Goal: Answer question/provide support: Answer question/provide support

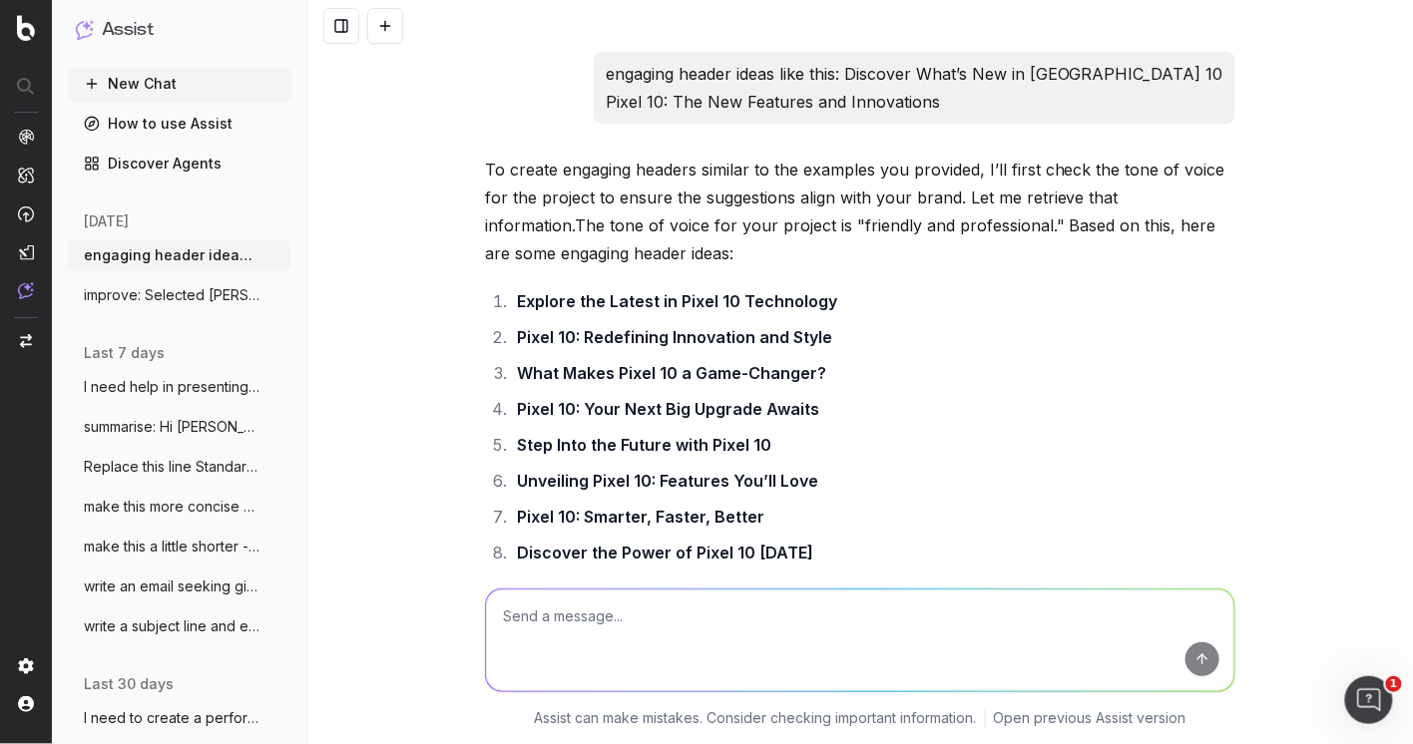
scroll to position [587, 0]
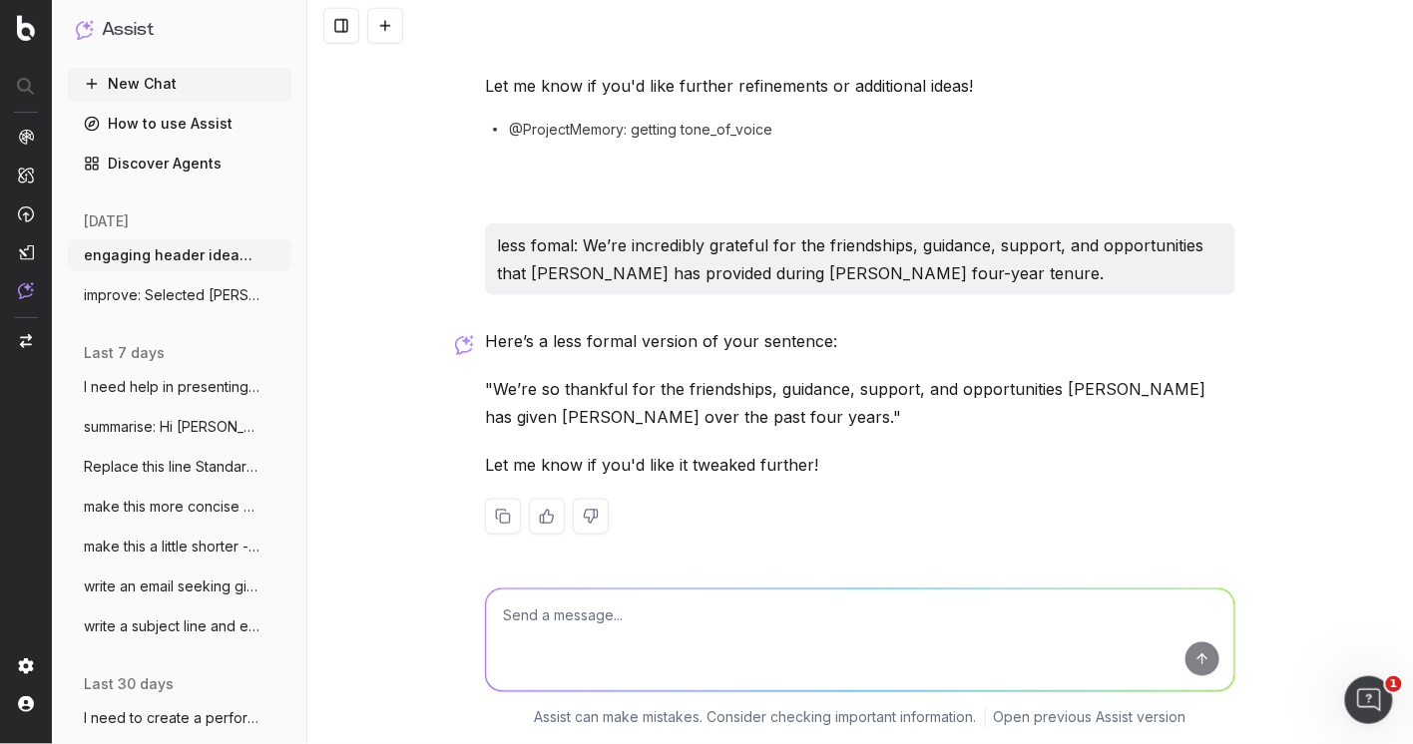
click at [575, 630] on textarea at bounding box center [860, 641] width 748 height 102
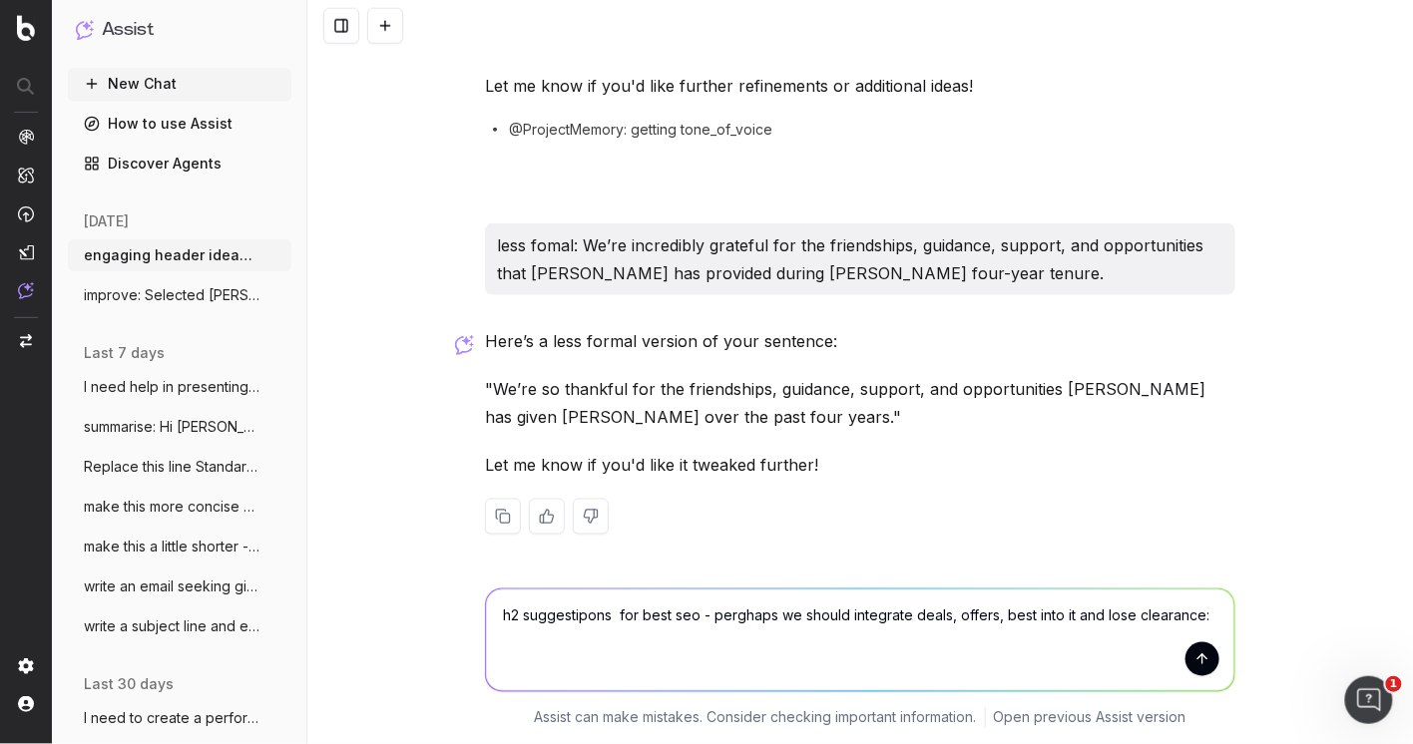
paste textarea "Hot Deals & Clearance Bargains"
type textarea "h2 suggestipons for best seo - perghaps we should integrate deals, offers, best…"
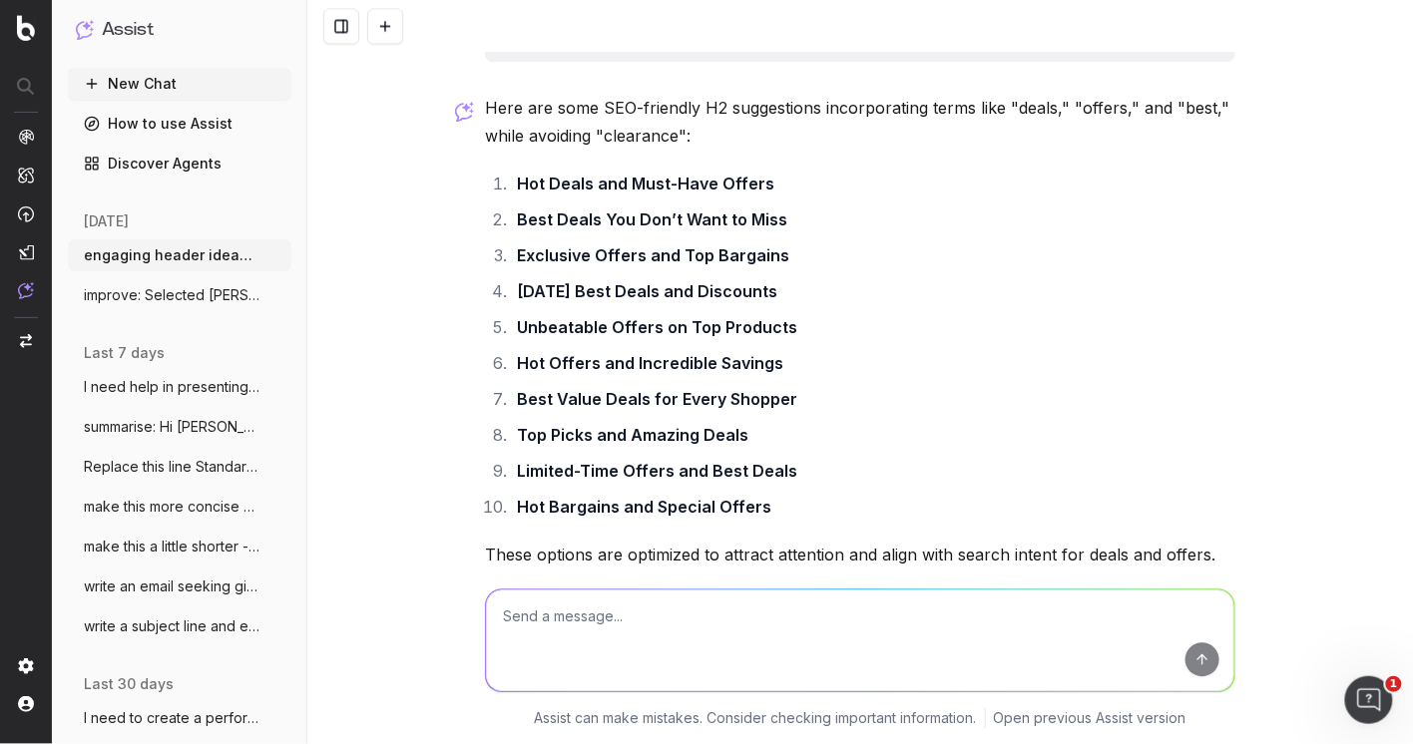
scroll to position [1161, 0]
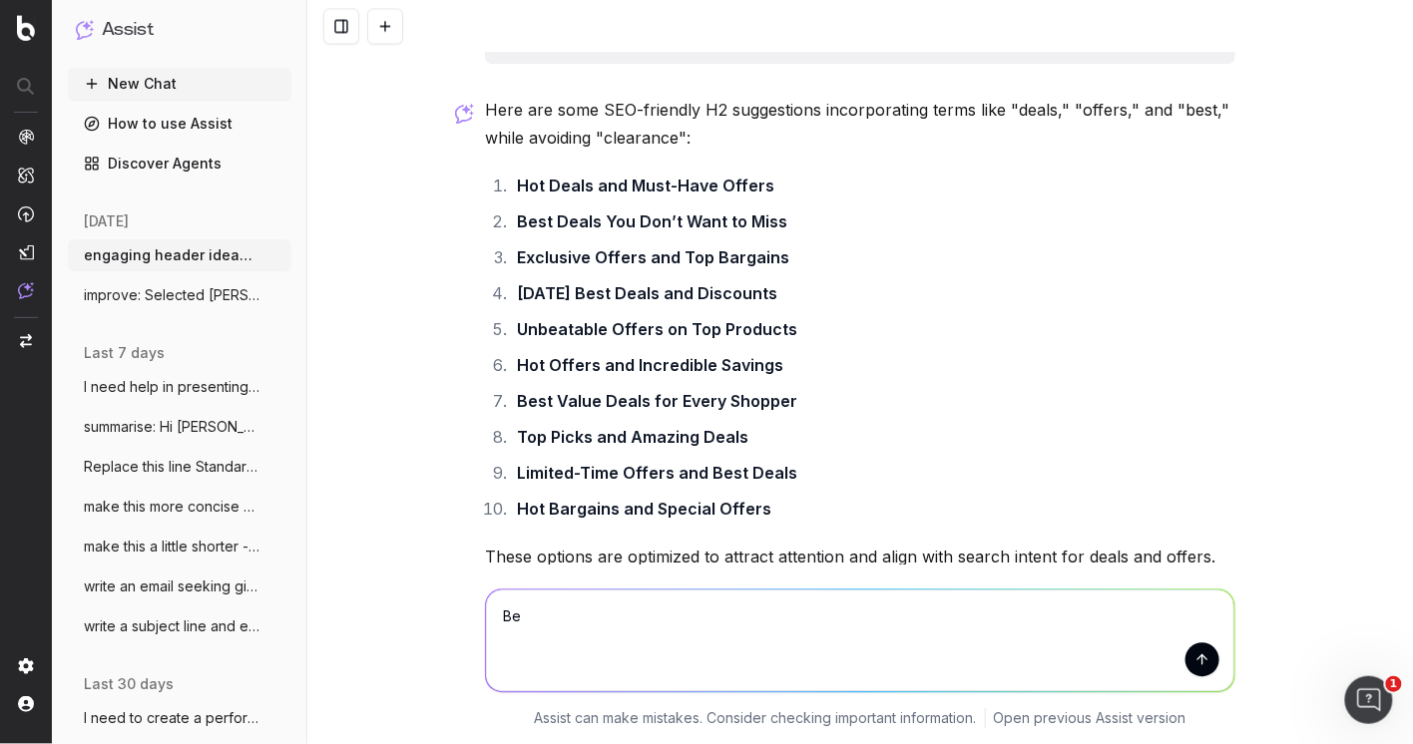
type textarea "B"
type textarea "Best Deals & Hottest Offers"
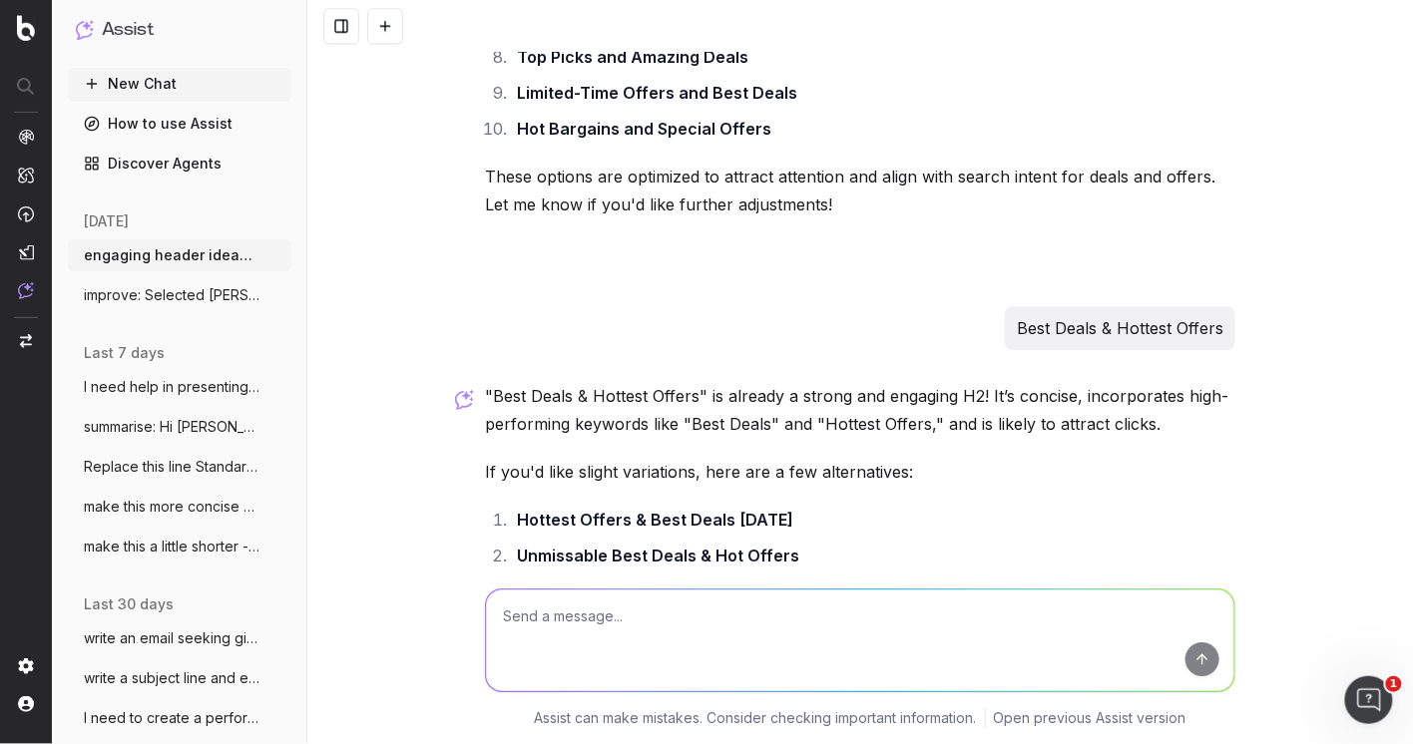
scroll to position [1788, 0]
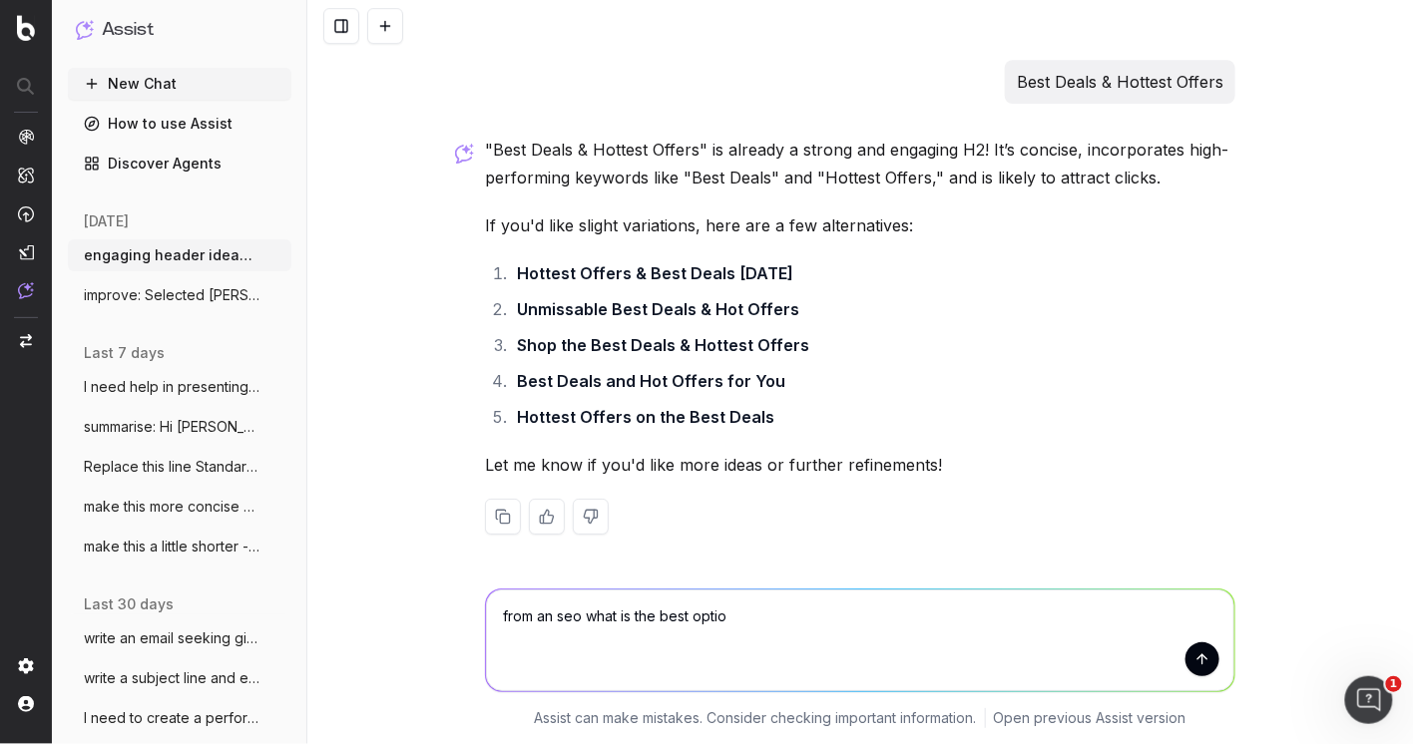
type textarea "from an seo what is the best option"
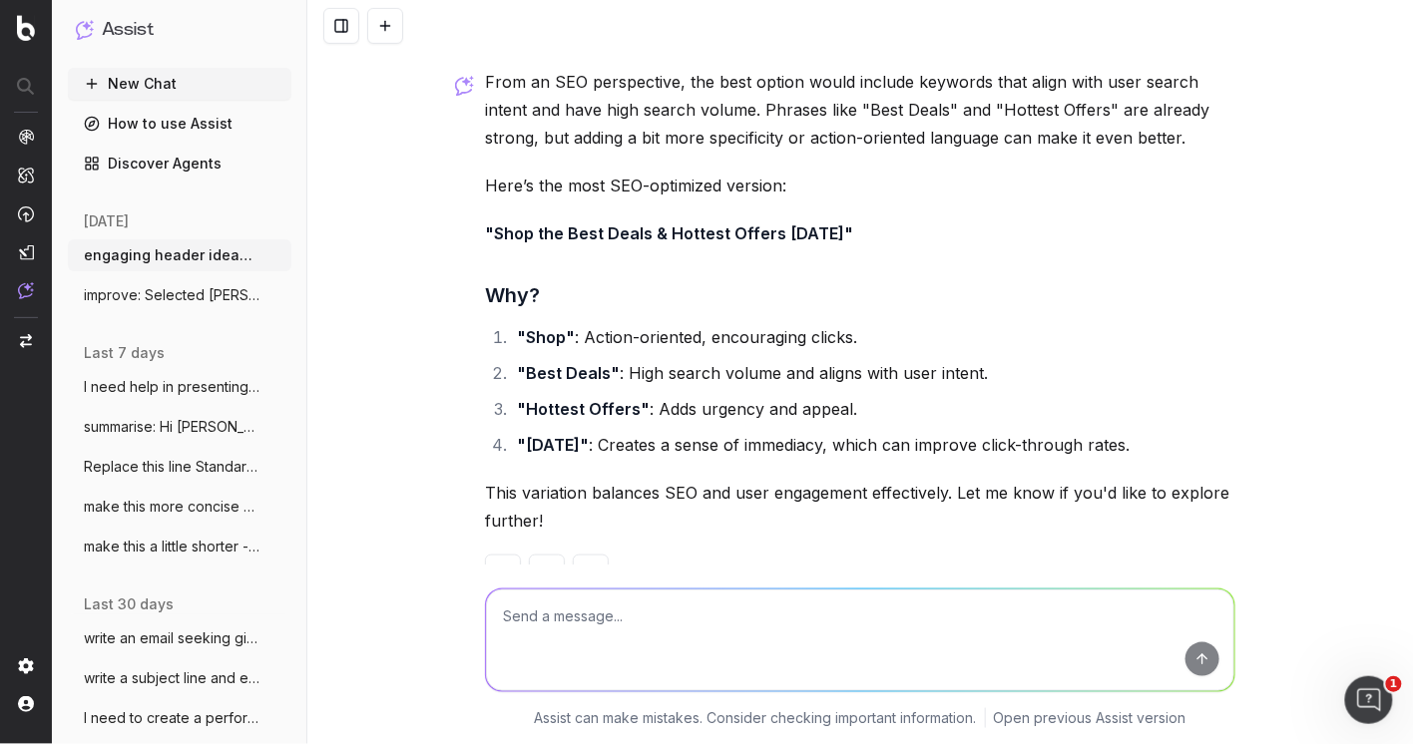
scroll to position [2372, 0]
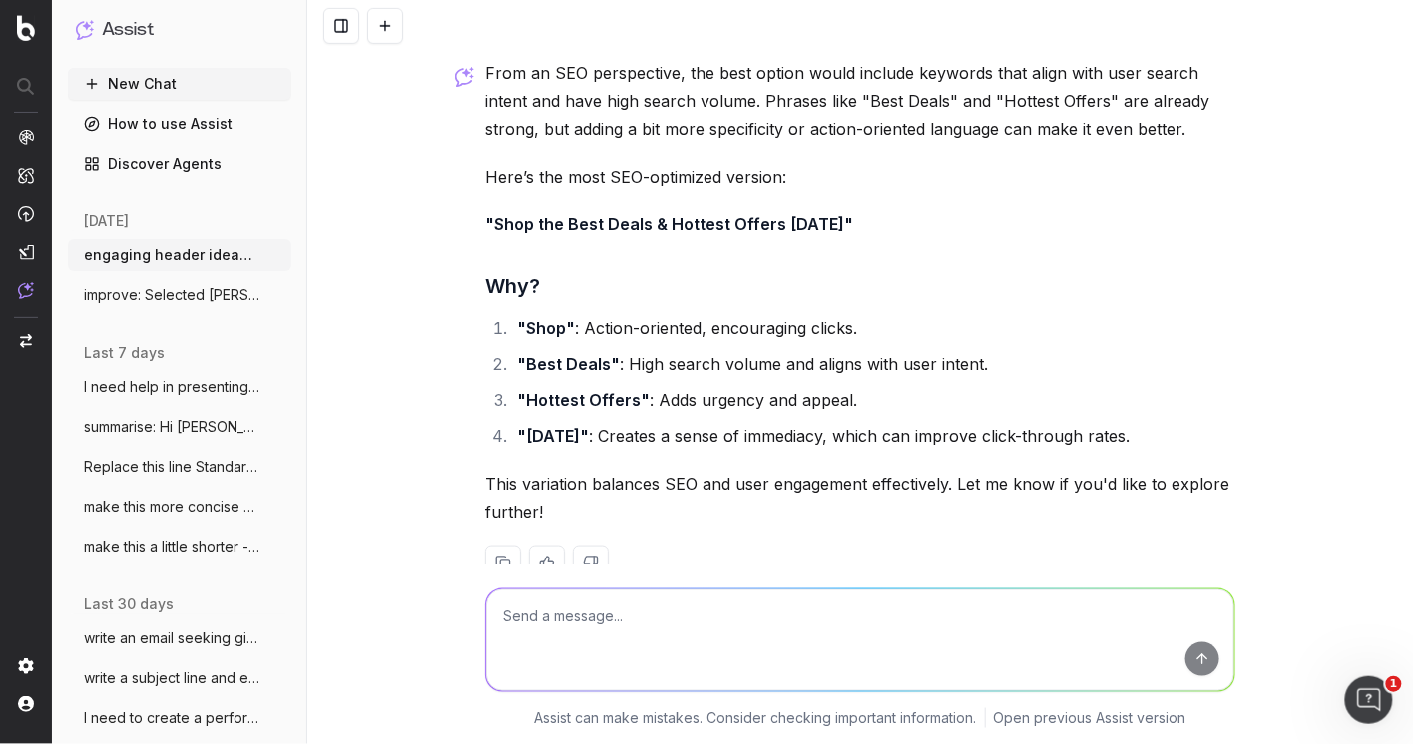
click at [600, 621] on textarea at bounding box center [860, 641] width 748 height 102
type textarea "option with deals offers and clearance"
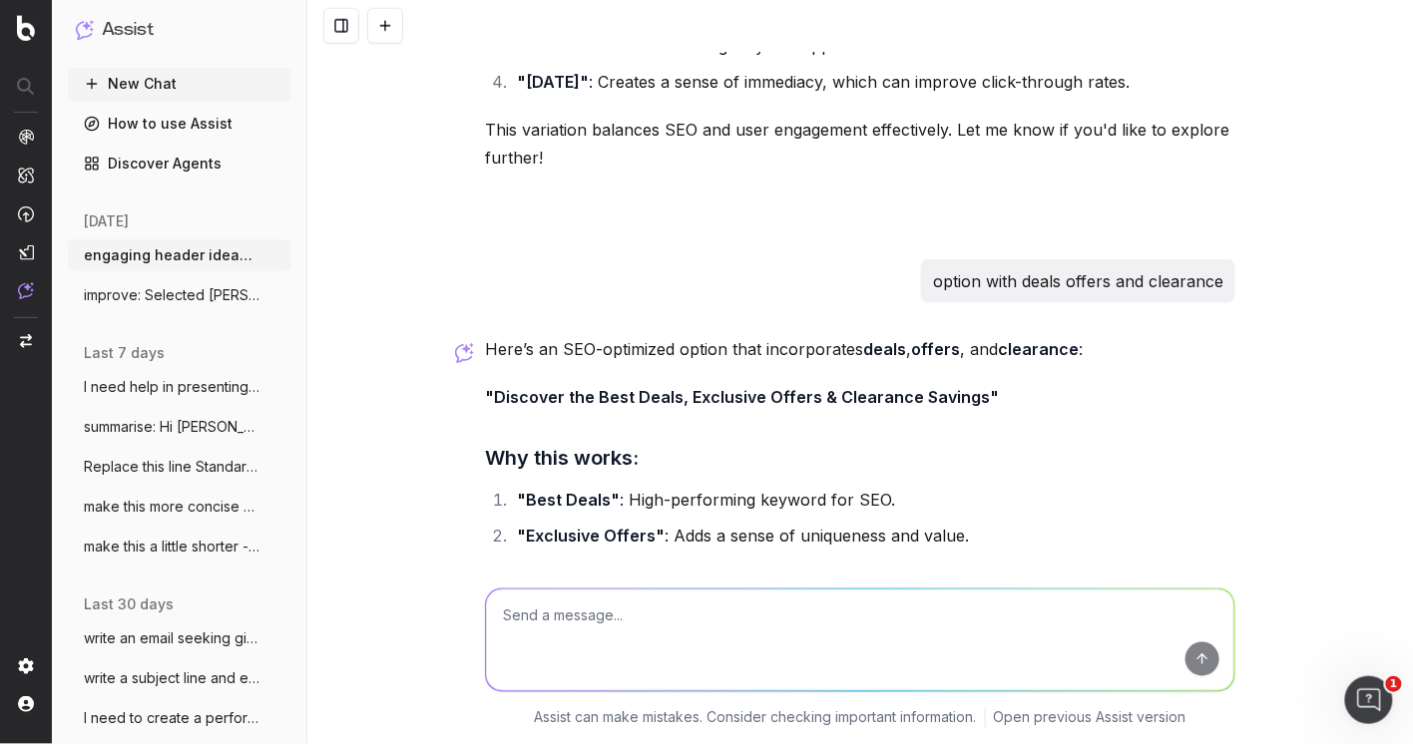
scroll to position [2792, 0]
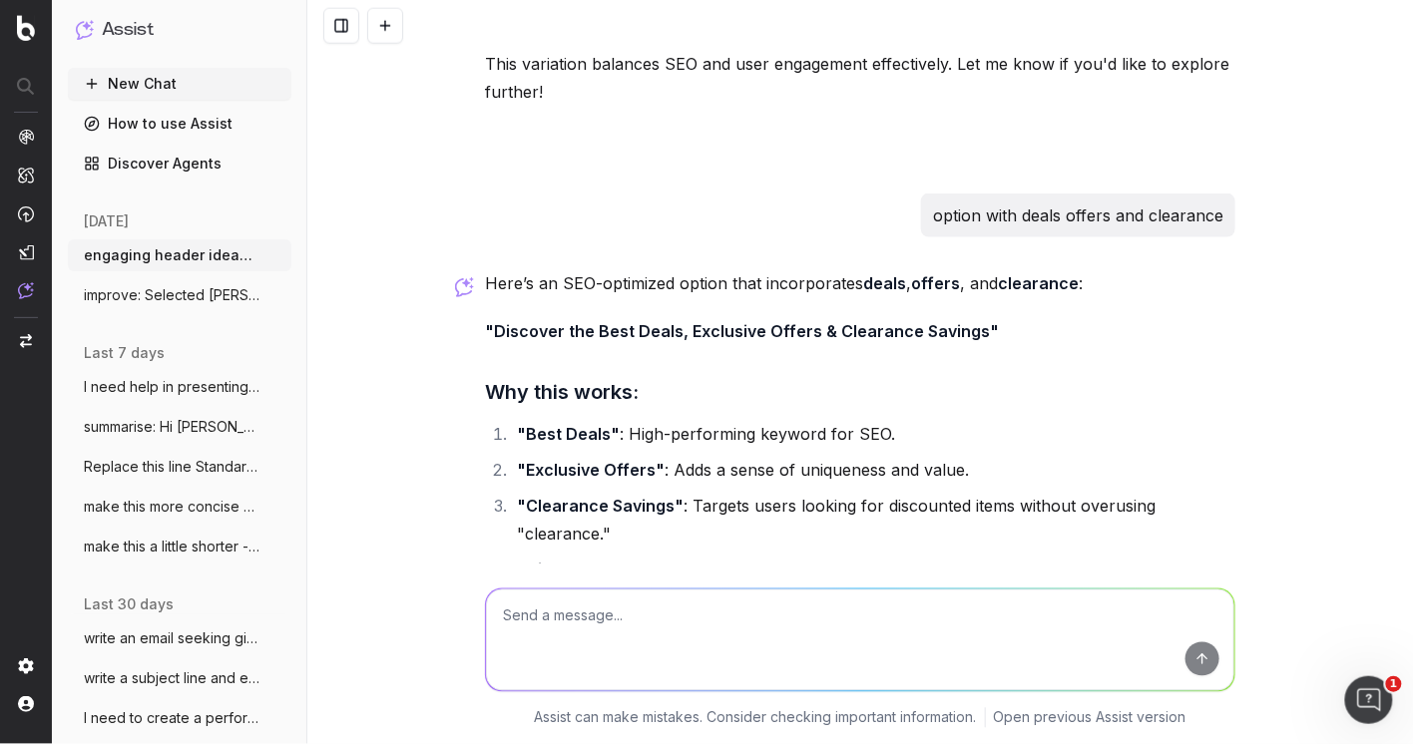
click at [894, 349] on div "Here’s an SEO-optimized option that incorporates deals , offers , and clearance…" at bounding box center [860, 508] width 750 height 479
click at [960, 338] on strong ""Discover the Best Deals, Exclusive Offers & Clearance Savings"" at bounding box center [742, 331] width 514 height 20
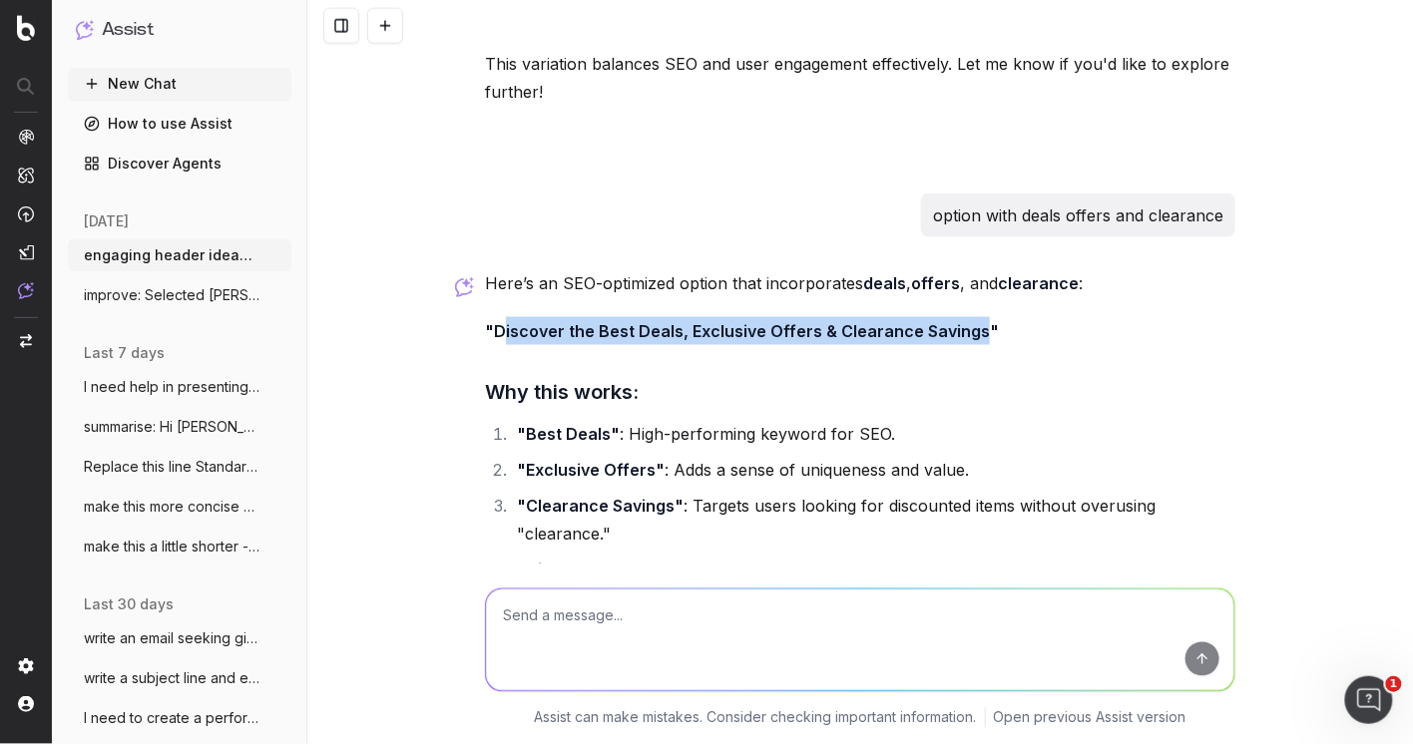
drag, startPoint x: 971, startPoint y: 331, endPoint x: 516, endPoint y: 349, distance: 455.4
click at [512, 341] on p ""Discover the Best Deals, Exclusive Offers & Clearance Savings"" at bounding box center [860, 331] width 750 height 28
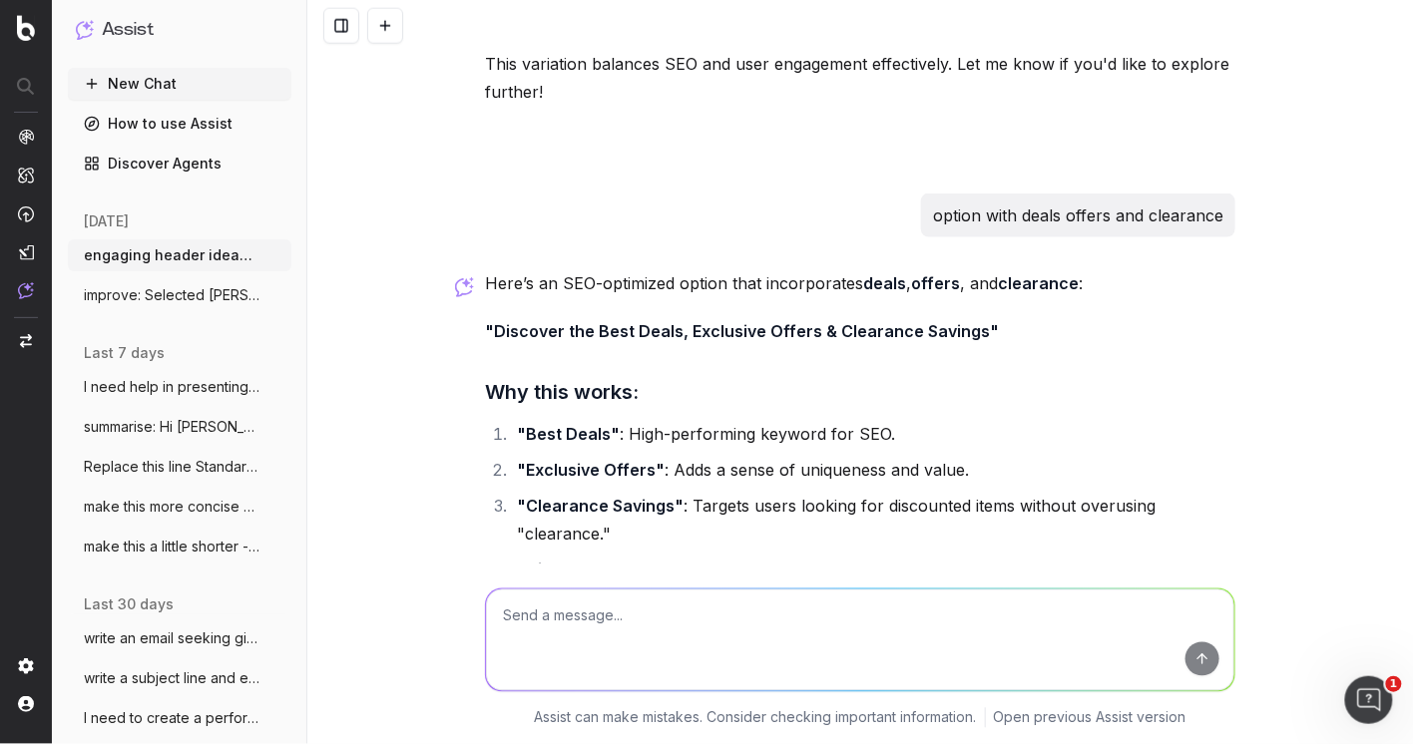
click at [546, 619] on textarea at bounding box center [860, 641] width 748 height 102
drag, startPoint x: 811, startPoint y: 620, endPoint x: 479, endPoint y: 611, distance: 332.4
click at [479, 611] on div "Hottest Deals, Oustanding Offers & Clearance Hottest Deals, Oustanding Offers &…" at bounding box center [860, 637] width 766 height 144
type textarea "too long"
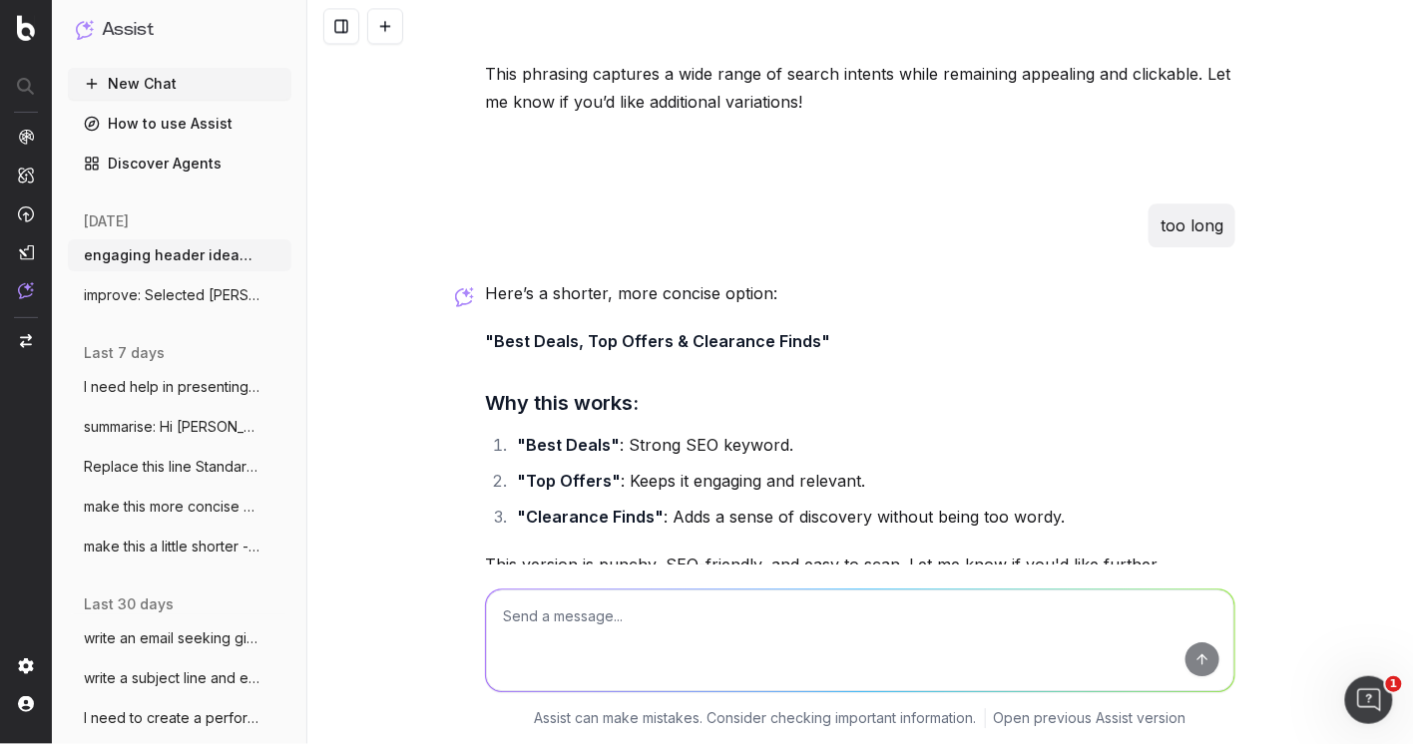
scroll to position [3464, 0]
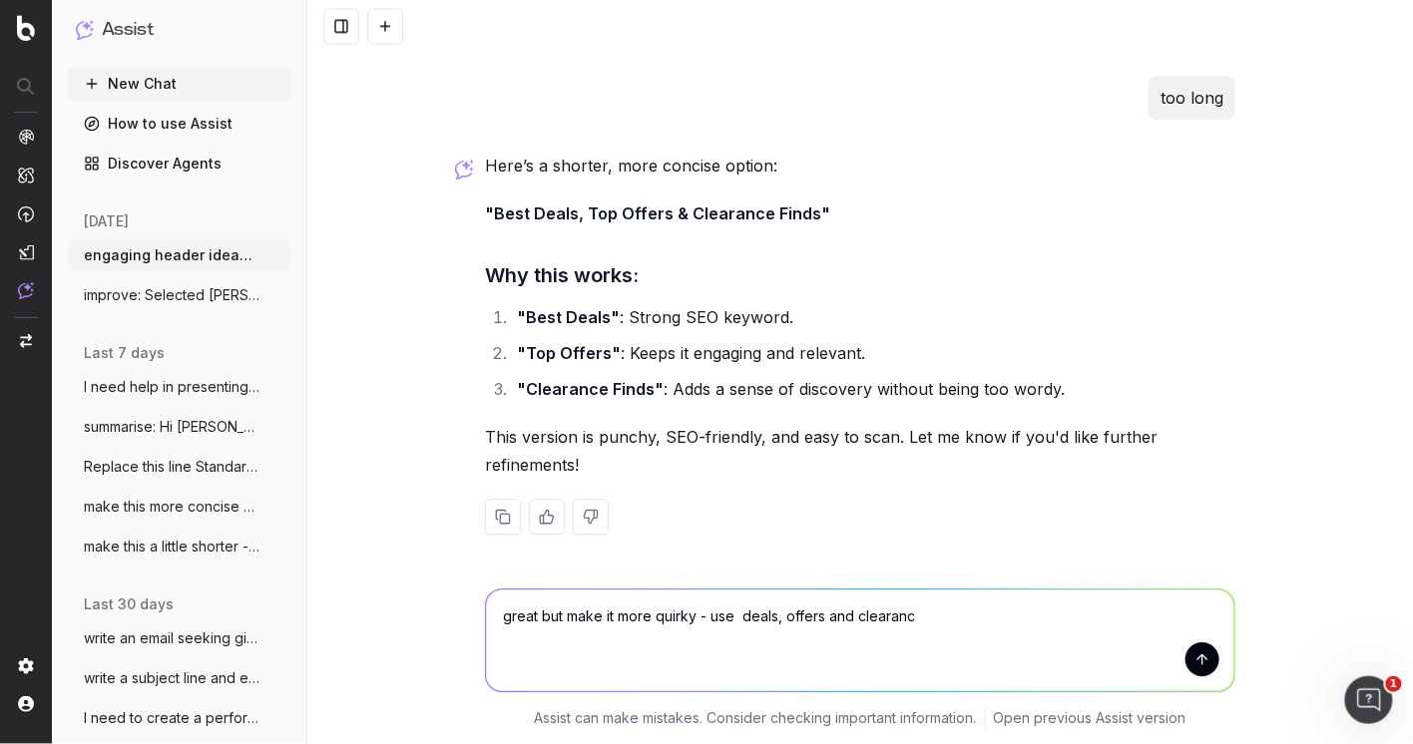
type textarea "great but make it more quirky - use deals, offers and clearance"
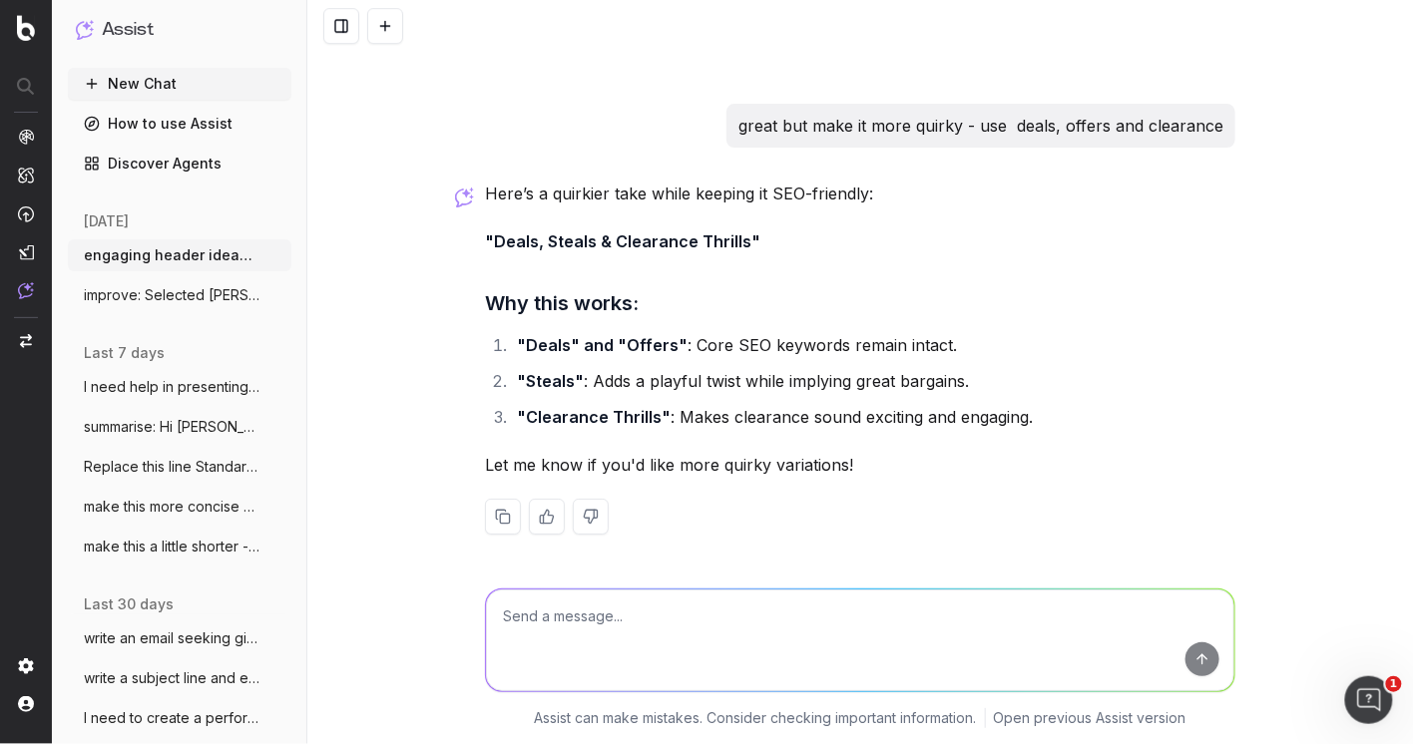
click at [575, 612] on textarea at bounding box center [860, 641] width 748 height 102
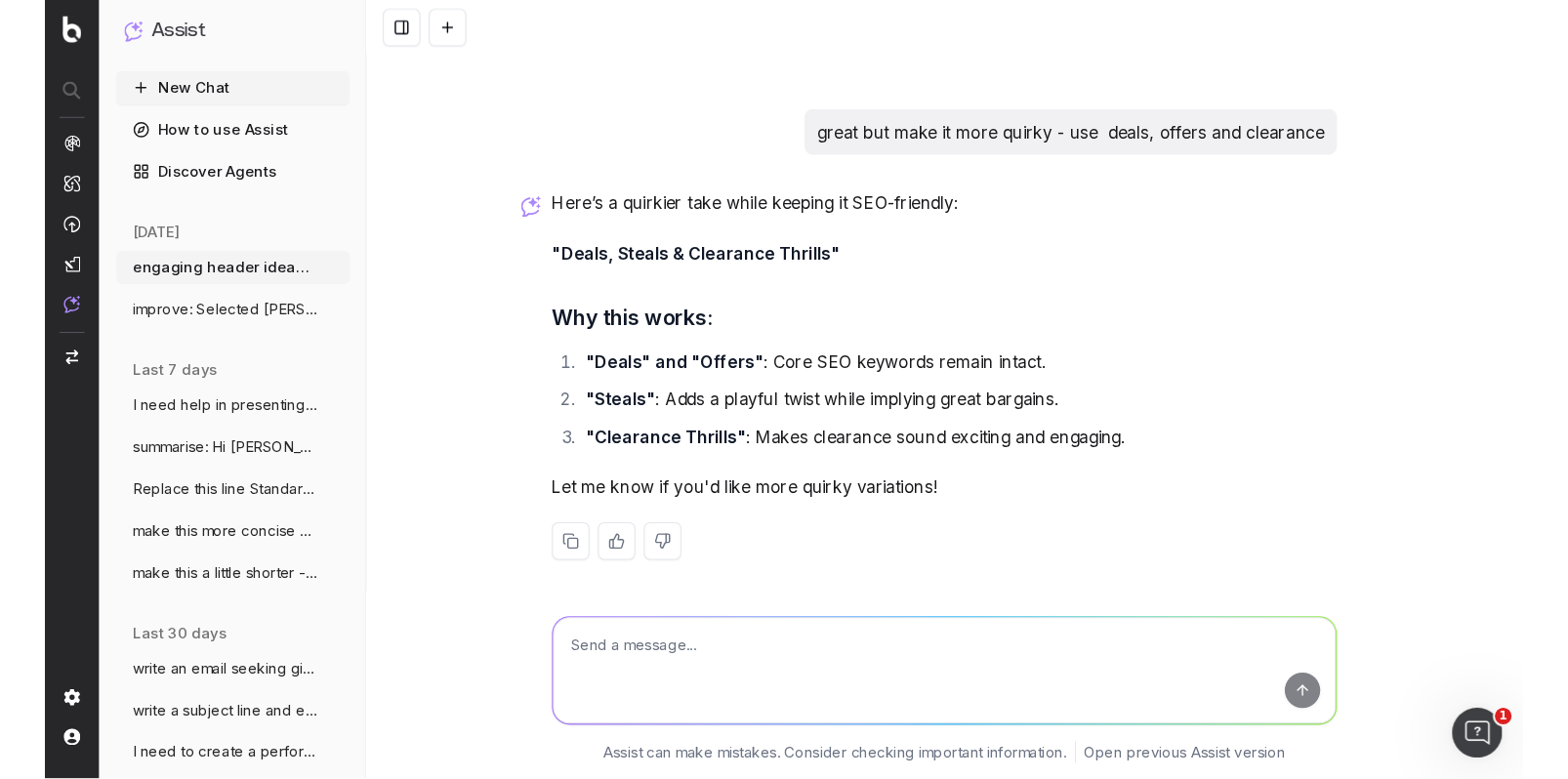
scroll to position [3841, 0]
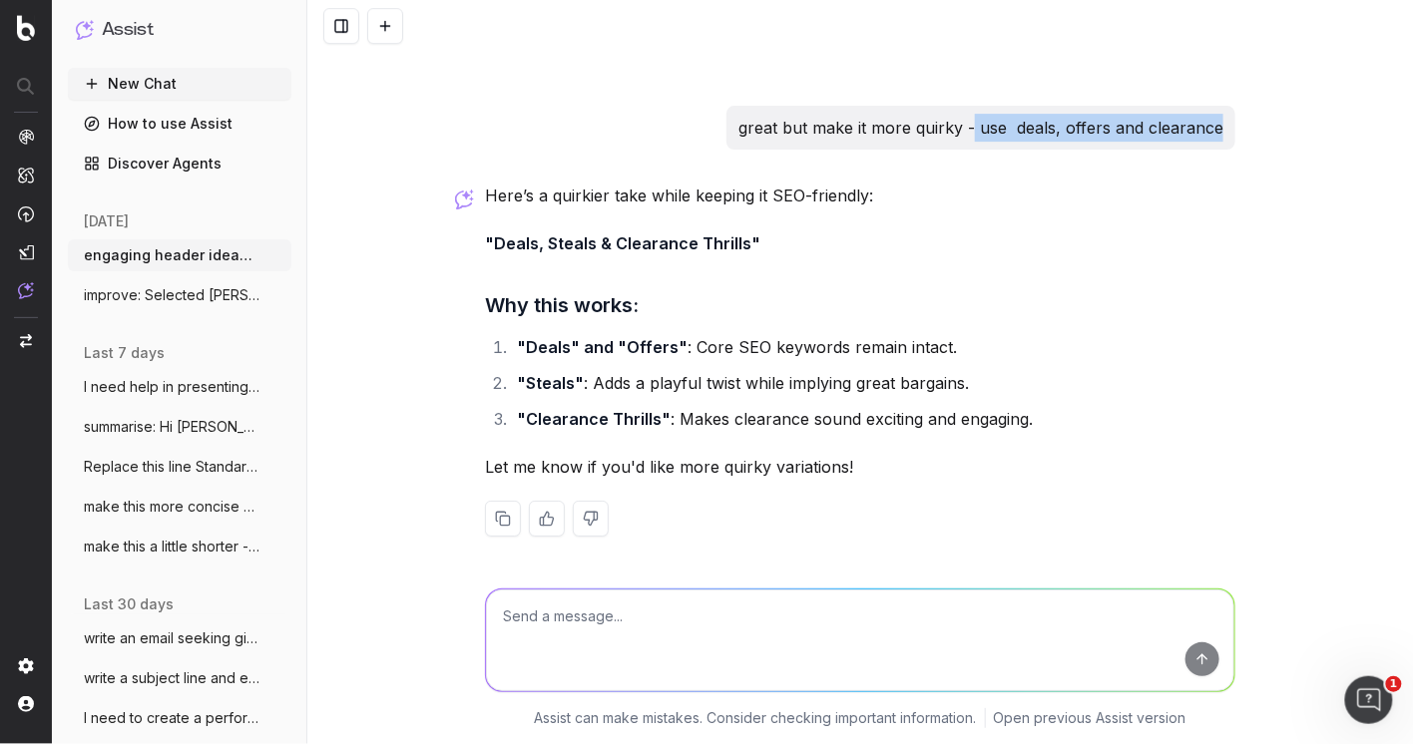
drag, startPoint x: 1219, startPoint y: 127, endPoint x: 974, endPoint y: 127, distance: 245.5
click at [977, 127] on p "great but make it more quirky - use deals, offers and clearance" at bounding box center [980, 128] width 485 height 28
copy p "use deals, offers and clearance"
click at [541, 620] on textarea at bounding box center [860, 641] width 748 height 102
paste textarea "use deals, offers and clearance"
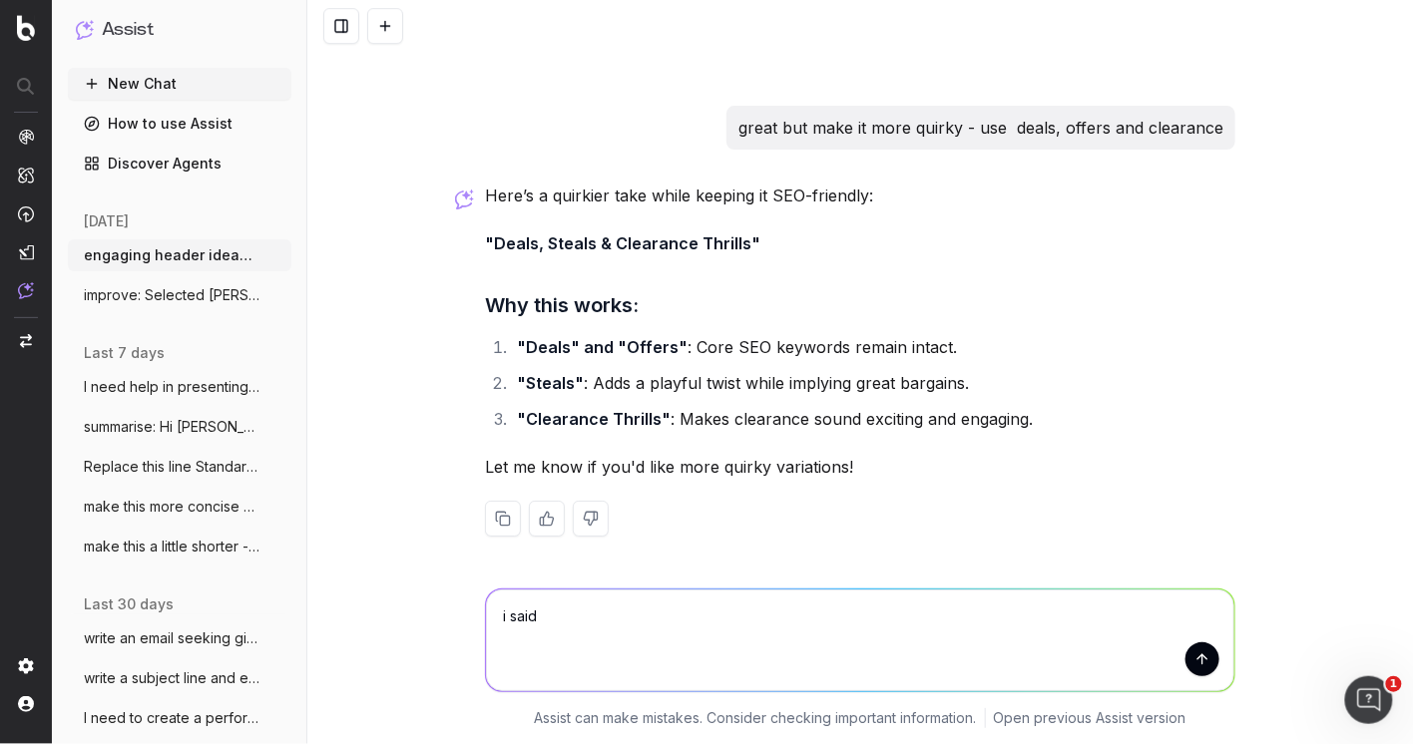
type textarea "i said use deals, offers and clearance"
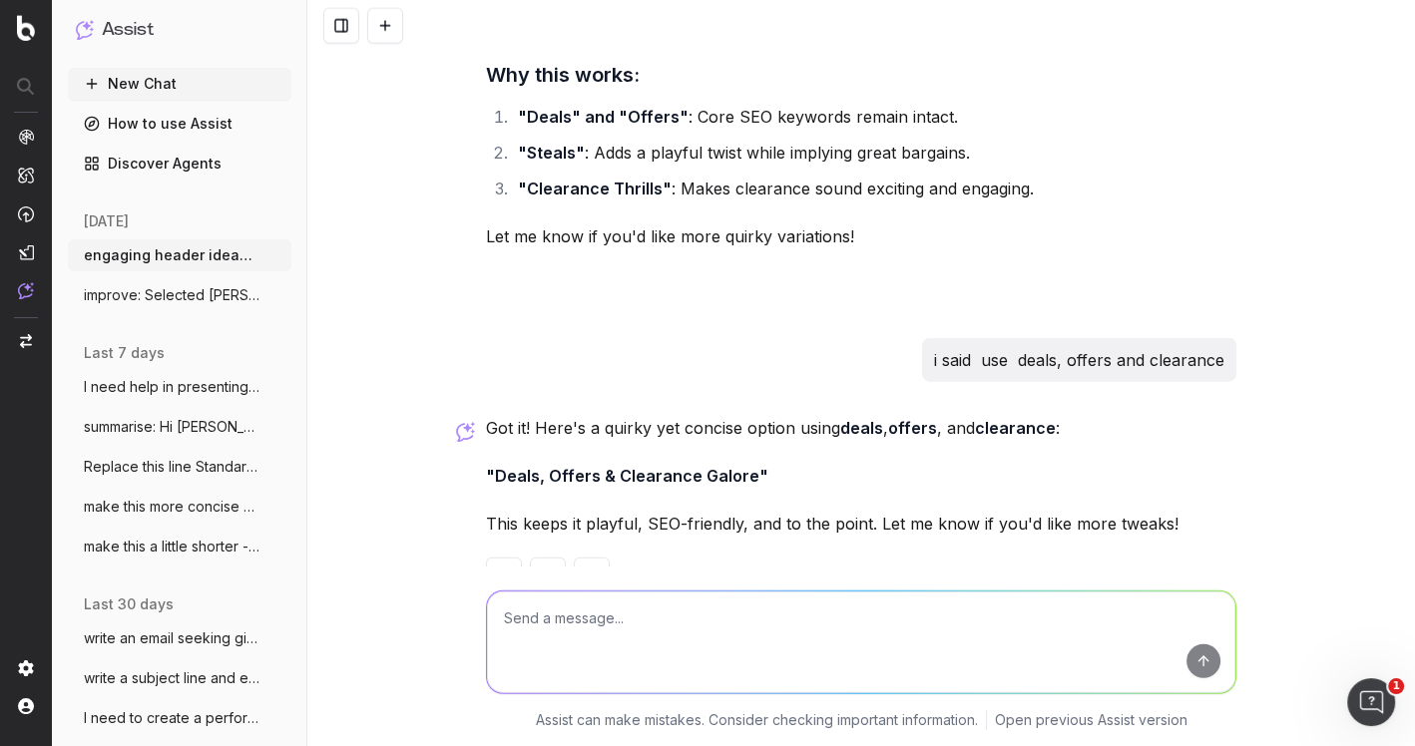
scroll to position [4214, 0]
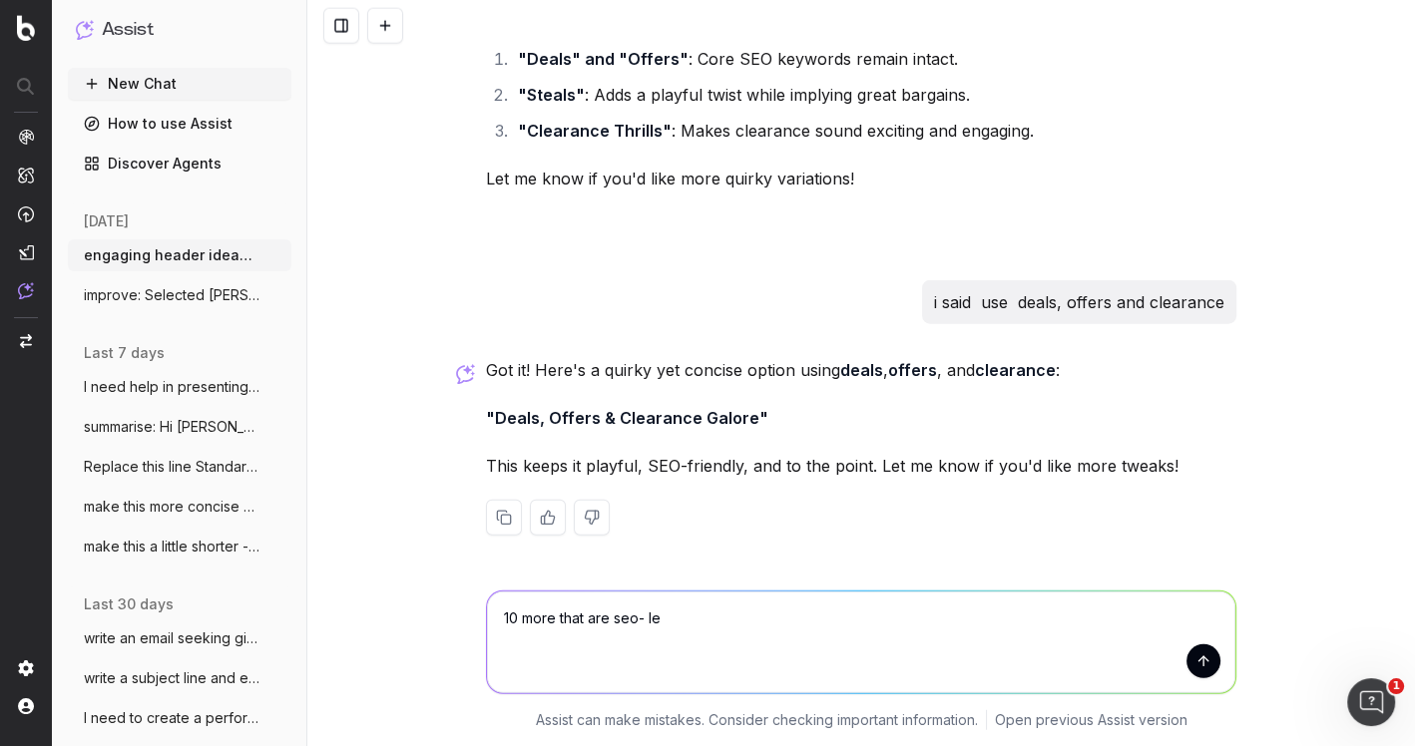
type textarea "10 more that are seo- led"
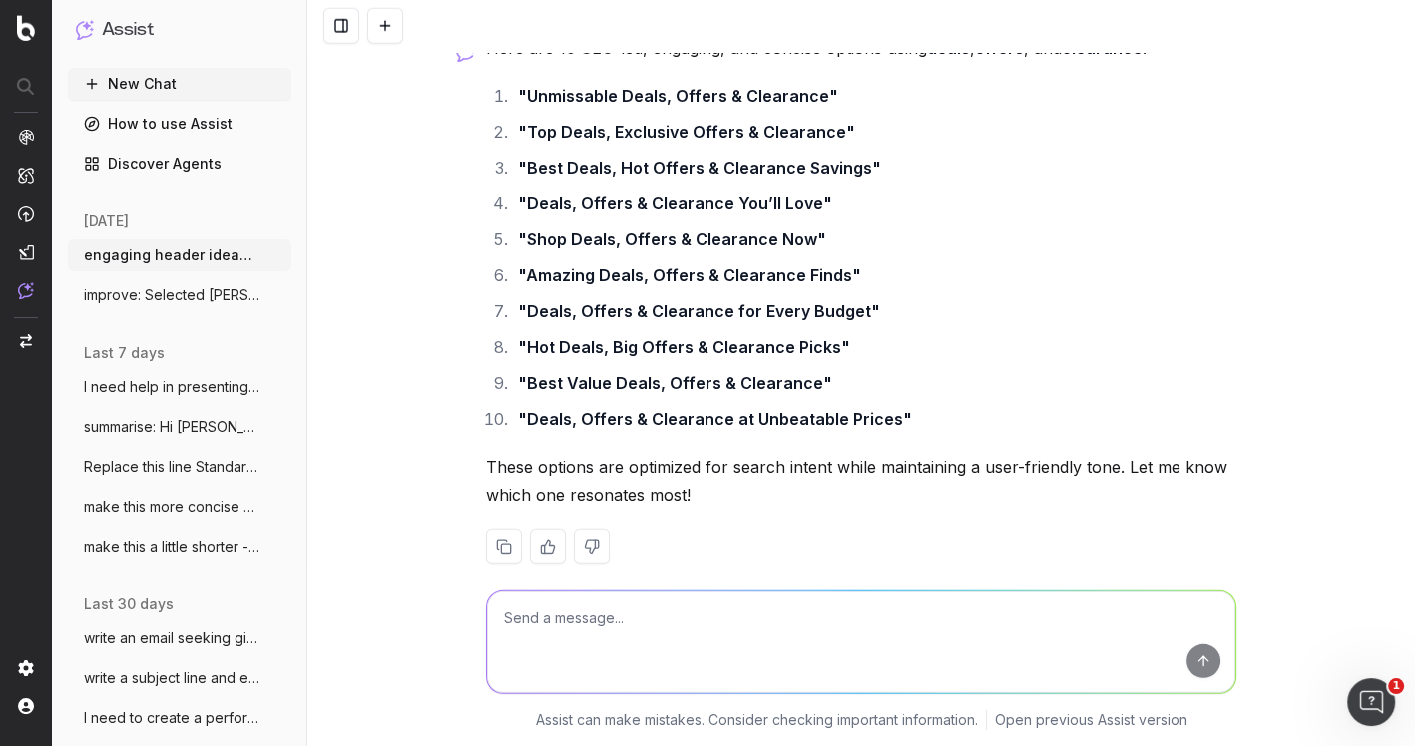
scroll to position [4817, 0]
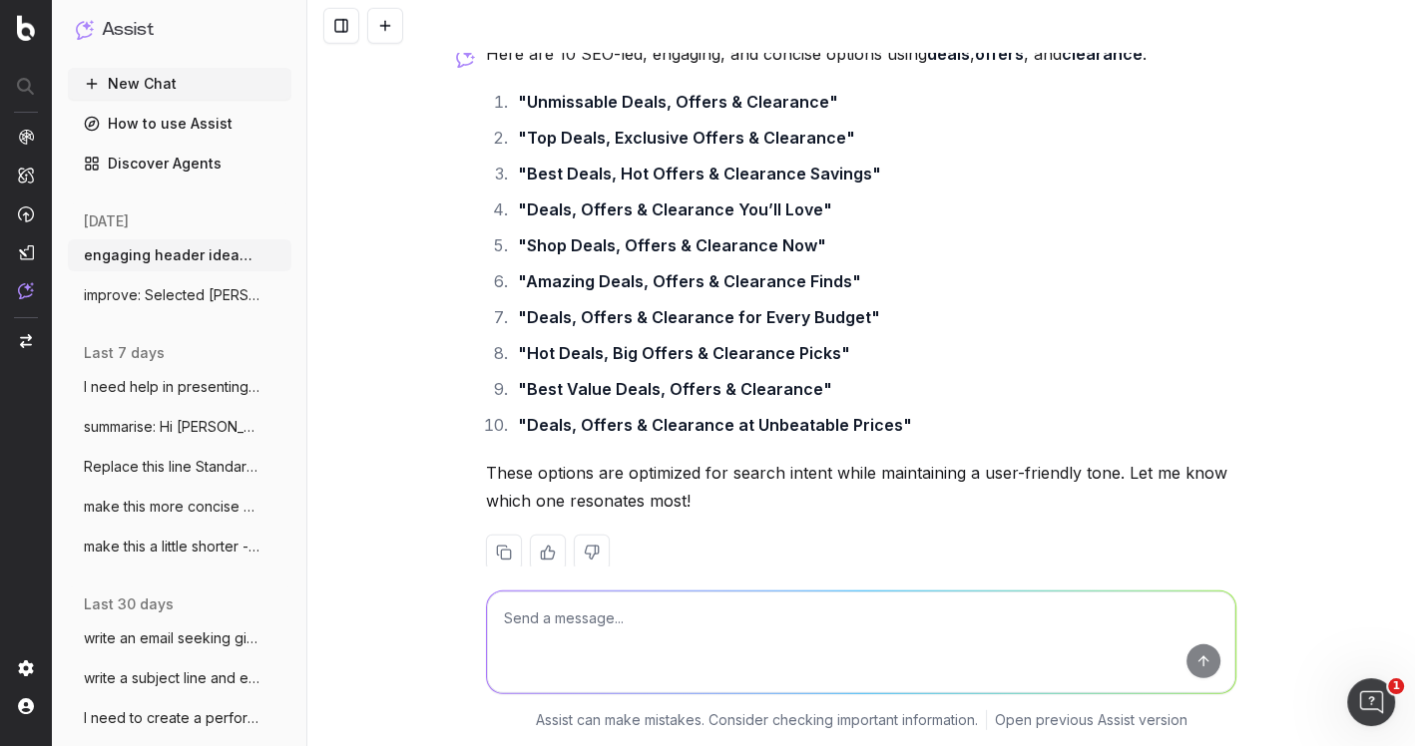
click at [648, 624] on textarea at bounding box center [861, 643] width 748 height 102
type textarea "5 more Hot Deals, Top Offers and (add something about clearance) - 8 suggestions"
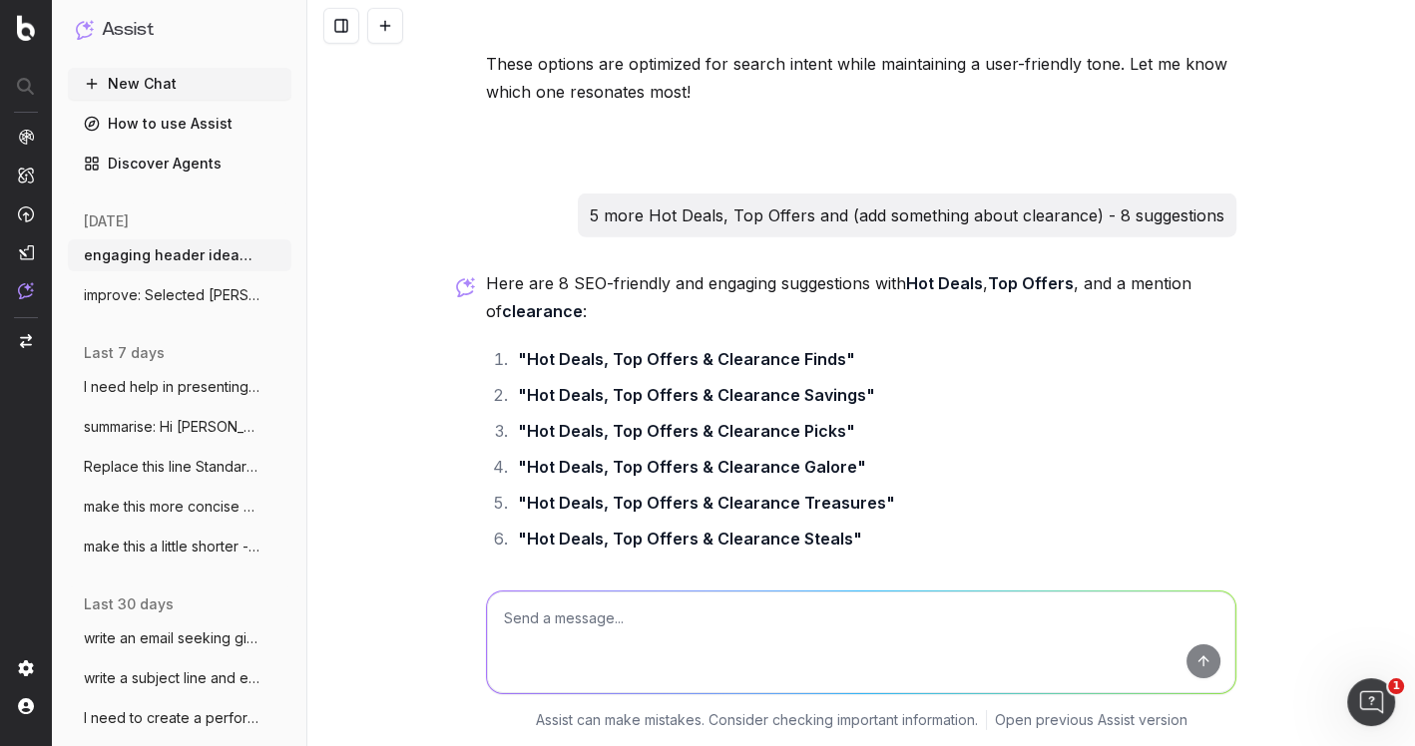
scroll to position [5263, 0]
